Goal: Information Seeking & Learning: Learn about a topic

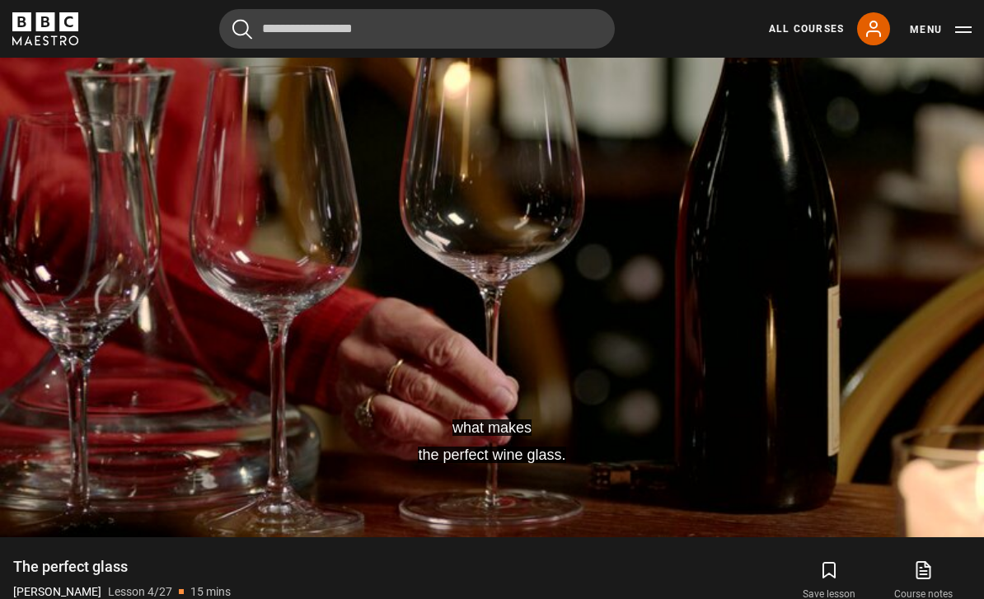
scroll to position [761, 0]
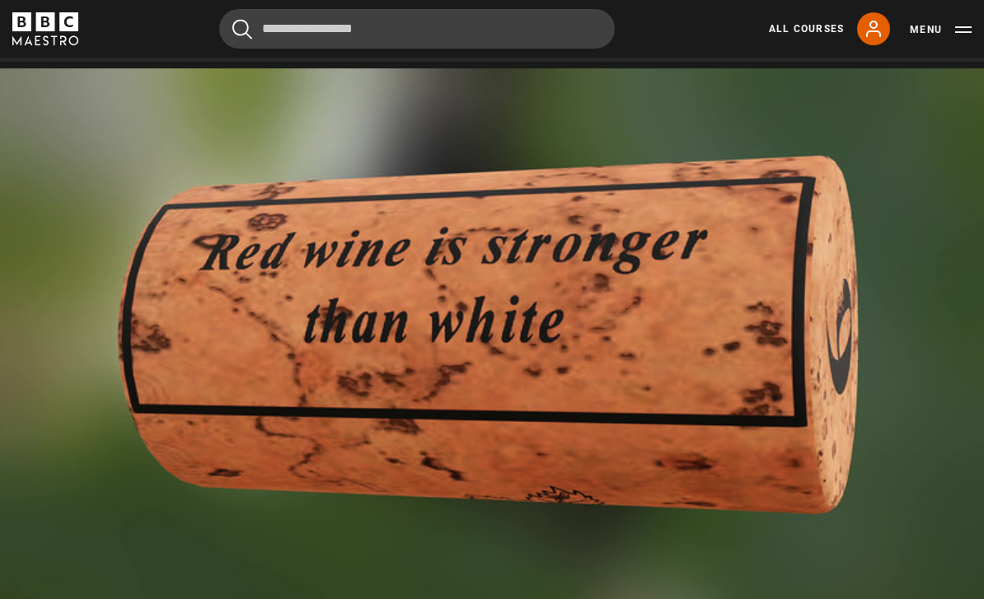
scroll to position [691, 0]
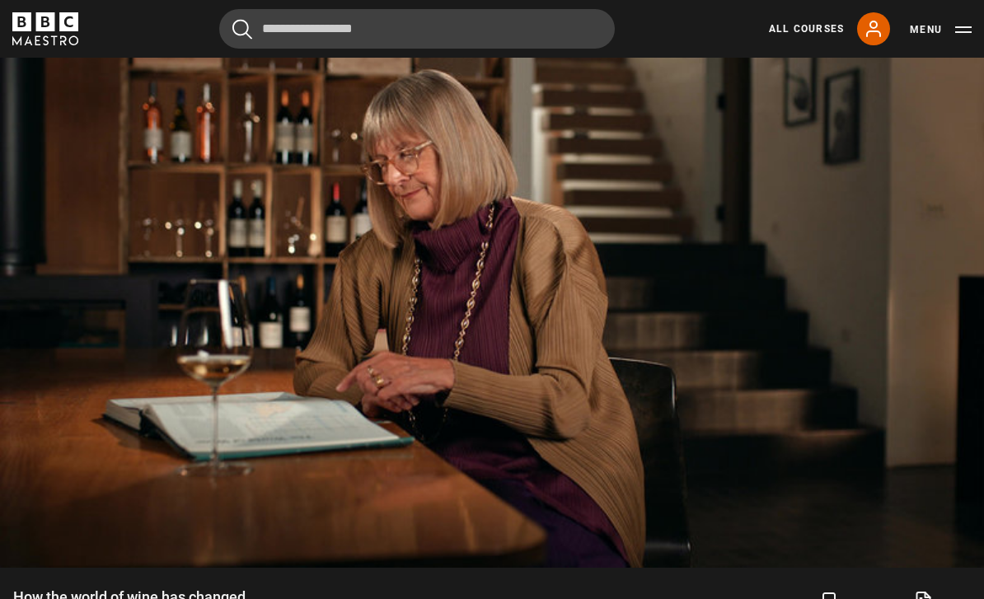
scroll to position [742, 0]
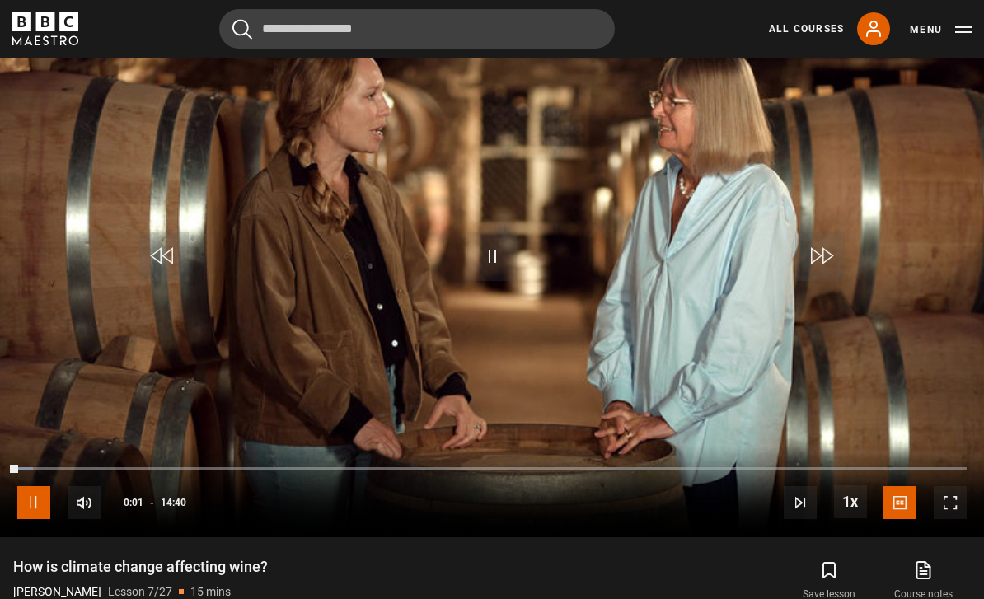
scroll to position [760, 0]
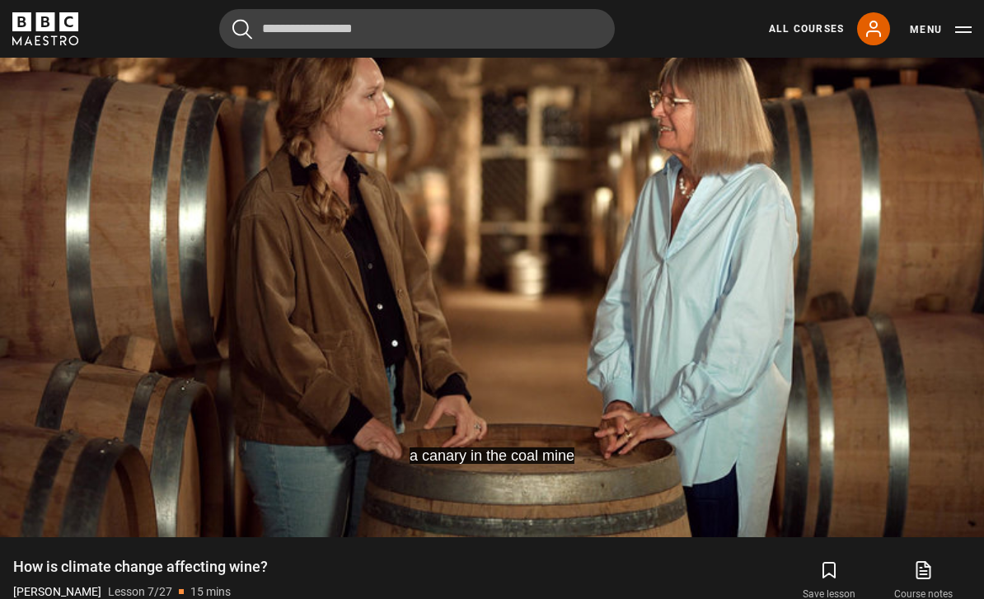
click at [45, 533] on video-js "a canary in the coal mine Video Player is loading. Play Lesson How is climate c…" at bounding box center [492, 261] width 984 height 554
click at [124, 470] on video-js "and I'm figuring out how to adapt to all of them Video Player is loading. Play …" at bounding box center [492, 261] width 984 height 554
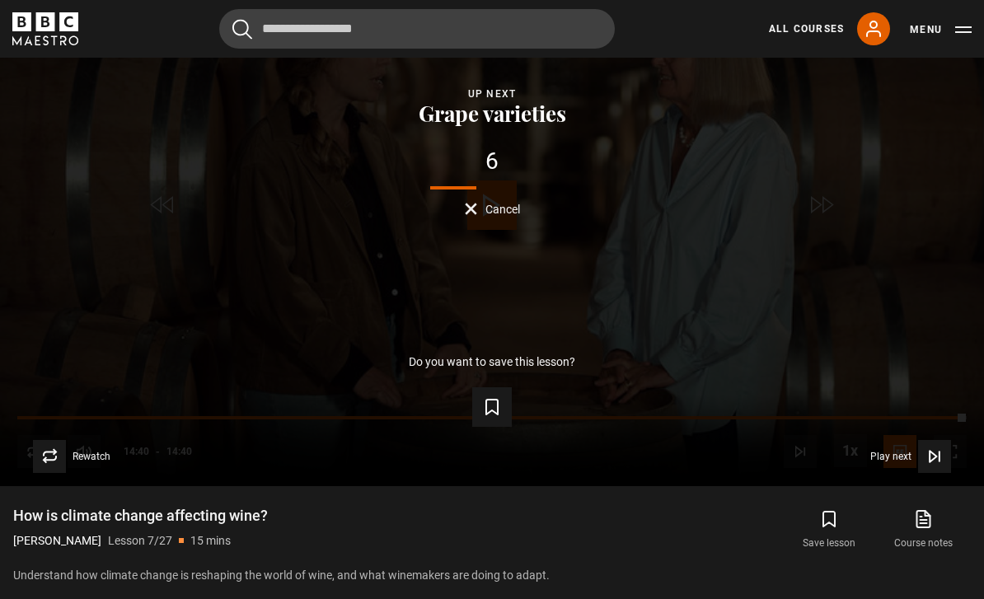
scroll to position [813, 0]
